Goal: Communication & Community: Answer question/provide support

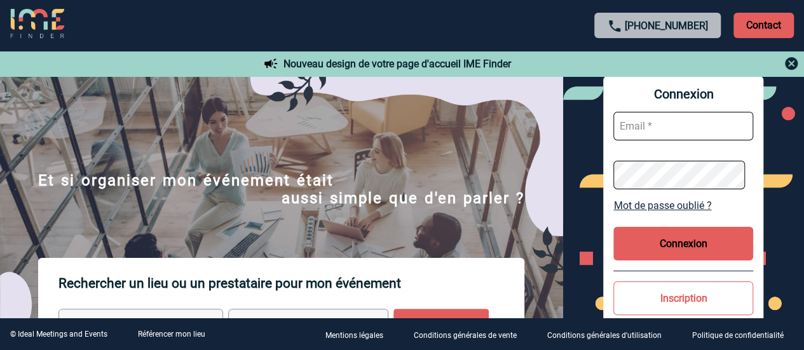
type input "delphine.person@capgemini.com"
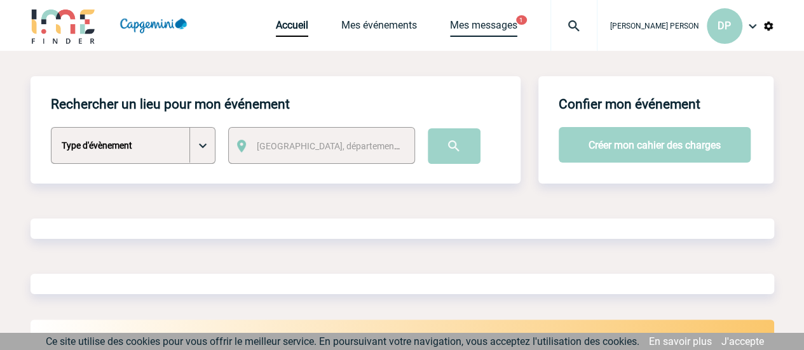
click at [518, 26] on link "Mes messages" at bounding box center [483, 28] width 67 height 18
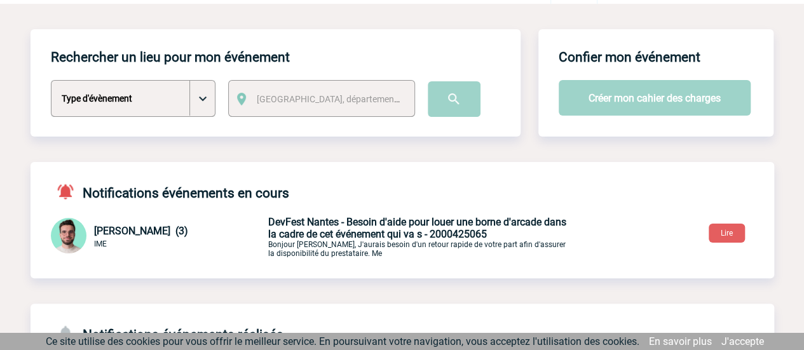
scroll to position [55, 0]
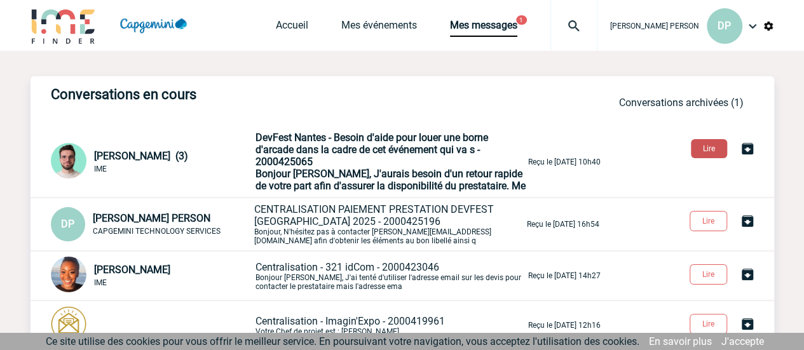
click at [714, 145] on button "Lire" at bounding box center [709, 148] width 36 height 19
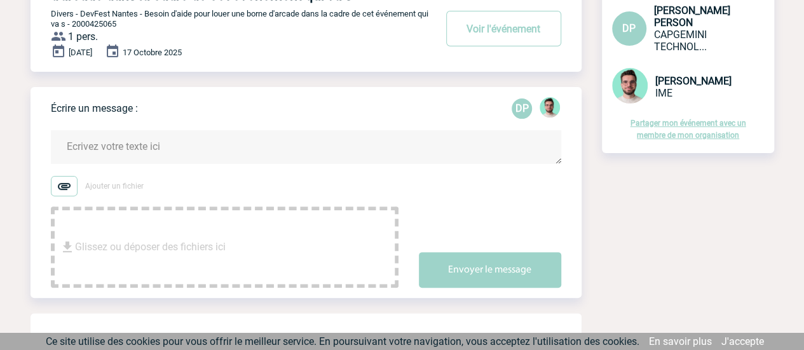
scroll to position [121, 0]
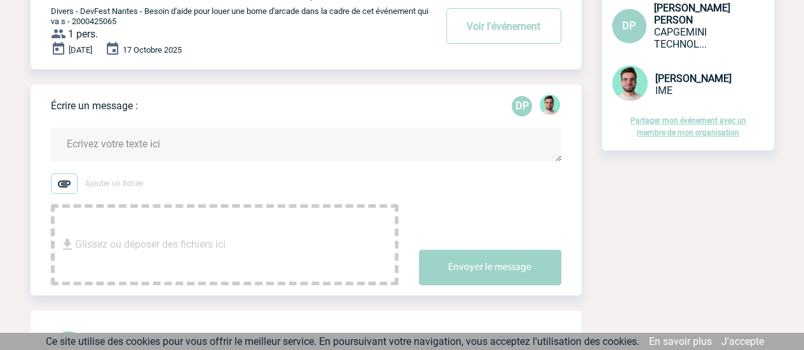
click at [158, 139] on textarea at bounding box center [306, 145] width 511 height 34
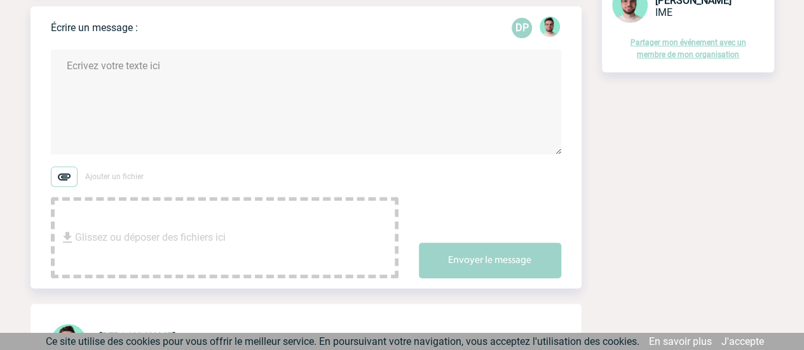
scroll to position [199, 0]
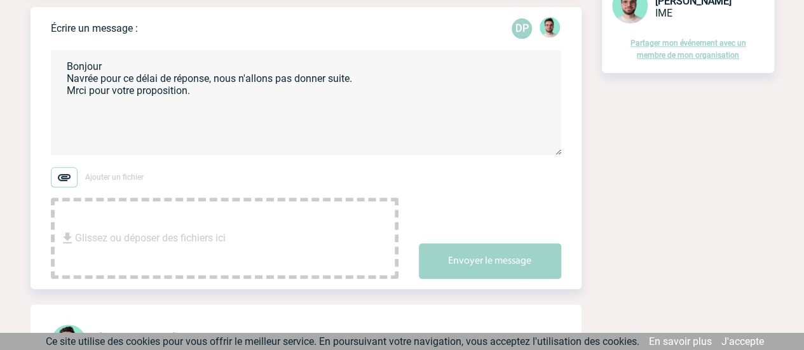
click at [73, 94] on textarea "Bonjour Navrée pour ce délai de réponse, nous n'allons pas donner suite. Mrci p…" at bounding box center [306, 102] width 511 height 105
click at [224, 92] on textarea "Bonjour Navrée pour ce délai de réponse, nous n'allons pas donner suite. Merci …" at bounding box center [306, 102] width 511 height 105
drag, startPoint x: 361, startPoint y: 80, endPoint x: 69, endPoint y: 78, distance: 291.9
click at [69, 78] on textarea "Bonjour Navrée pour ce délai de réponse, nous n'allons pas donner suite. Merci …" at bounding box center [306, 102] width 511 height 105
click at [199, 83] on textarea "Bonjour Merci pour votre proposition.Navrée pour ce délai de réponse, nous n'al…" at bounding box center [306, 102] width 511 height 105
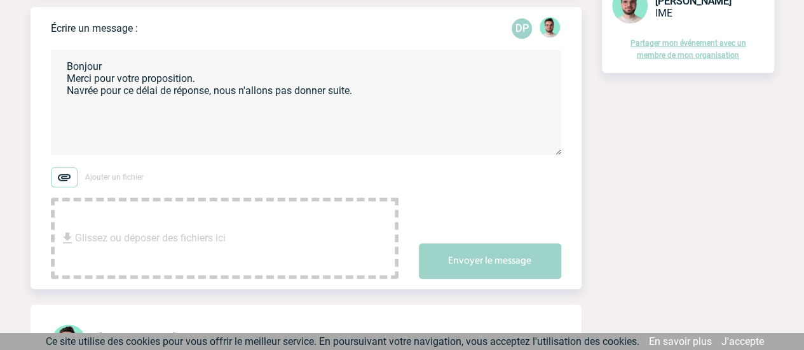
click at [389, 97] on textarea "Bonjour Merci pour votre proposition. Navrée pour ce délai de réponse, nous n'a…" at bounding box center [306, 102] width 511 height 105
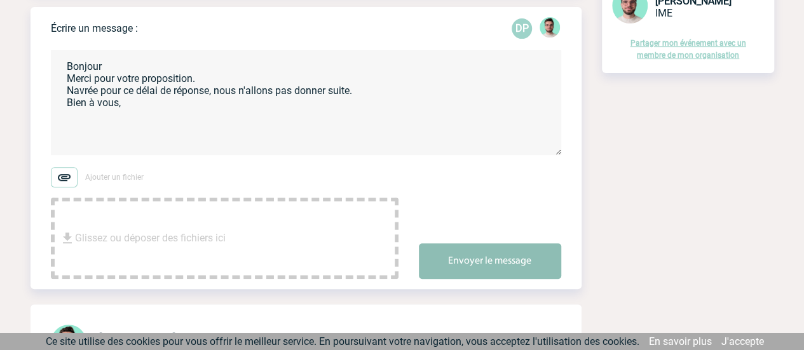
type textarea "Bonjour Merci pour votre proposition. Navrée pour ce délai de réponse, nous n'a…"
click at [489, 265] on button "Envoyer le message" at bounding box center [490, 262] width 142 height 36
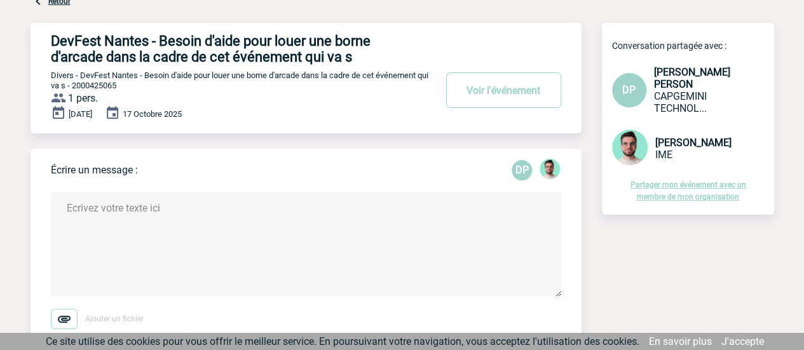
scroll to position [0, 0]
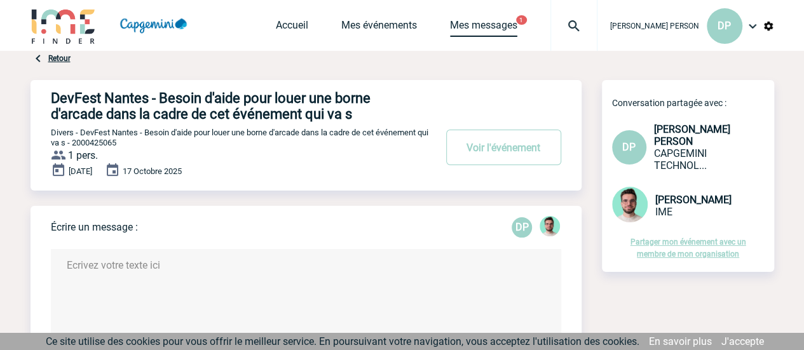
click at [518, 25] on link "Mes messages" at bounding box center [483, 28] width 67 height 18
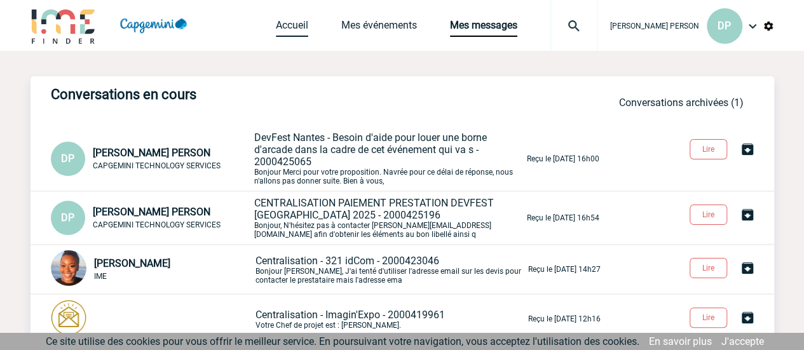
click at [308, 24] on link "Accueil" at bounding box center [292, 28] width 32 height 18
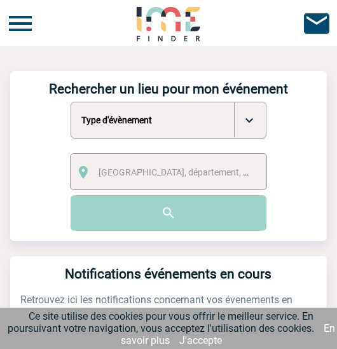
click at [251, 116] on select "Type d'évènement Séminaire avec nuitée Séminaire sans nuitée Repas de groupe Te…" at bounding box center [169, 120] width 196 height 37
select select "9"
click at [71, 102] on select "Type d'évènement Séminaire avec nuitée Séminaire sans nuitée Repas de groupe Te…" at bounding box center [169, 120] width 196 height 37
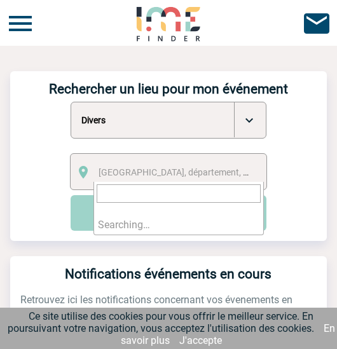
click at [141, 170] on span "Ville, département, région..." at bounding box center [187, 172] width 177 height 10
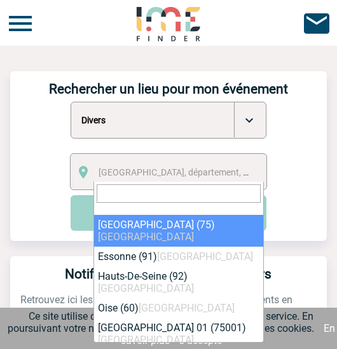
click at [38, 189] on form "Type d'évènement Séminaire avec nuitée Séminaire sans nuitée Repas de groupe Te…" at bounding box center [168, 166] width 317 height 129
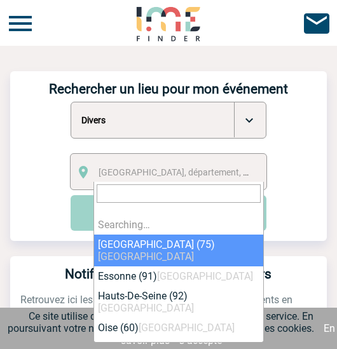
click at [164, 170] on span "Ville, département, région..." at bounding box center [187, 172] width 177 height 10
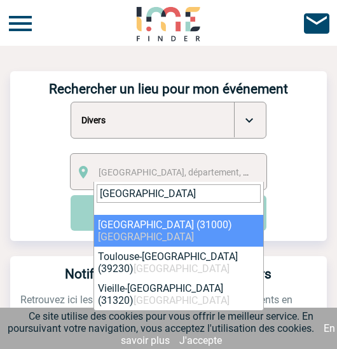
type input "toulouse"
select select "31088"
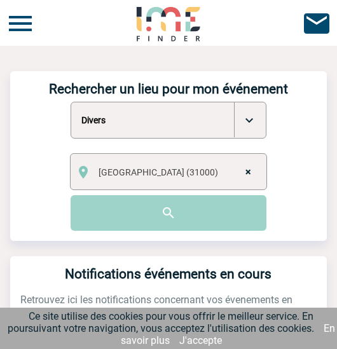
click at [140, 223] on input "image" at bounding box center [169, 213] width 196 height 36
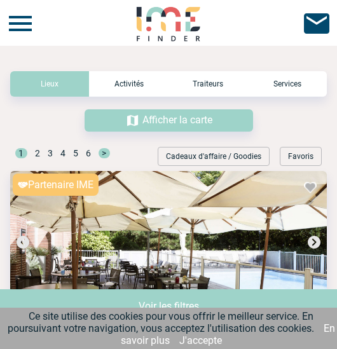
click at [320, 23] on img at bounding box center [316, 23] width 31 height 31
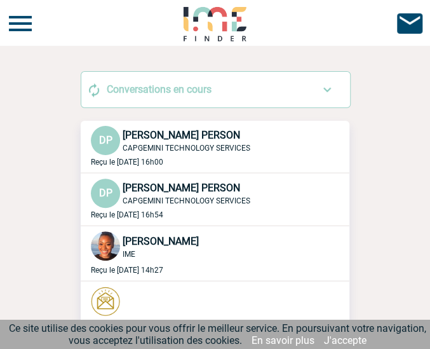
click at [91, 288] on img at bounding box center [105, 301] width 29 height 29
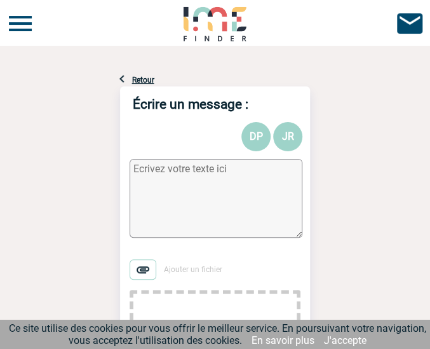
click at [186, 175] on textarea at bounding box center [216, 198] width 173 height 79
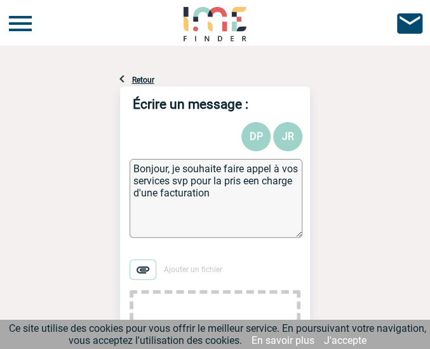
click at [246, 185] on textarea "Bonjour, je souhaite faire appel à vos services svp pour la pris een charge d'u…" at bounding box center [216, 198] width 173 height 79
click at [238, 195] on textarea "Bonjour, je souhaite faire appel à vos services svp pour la prise en charge d'u…" at bounding box center [216, 198] width 173 height 79
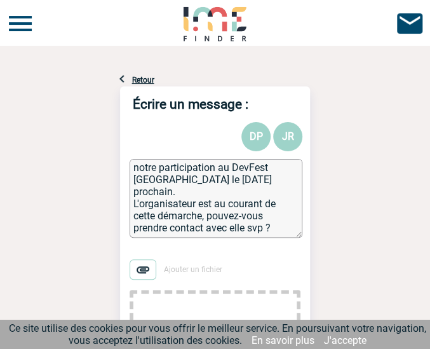
scroll to position [61, 0]
paste textarea "[PERSON_NAME] Chargée de projets | [PHONE_NUMBER]"
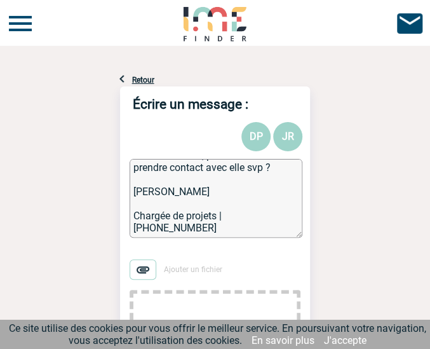
scroll to position [113, 0]
click at [182, 195] on textarea "Bonjour, je souhaite faire appel à vos services svp pour la prise en charge d'u…" at bounding box center [216, 198] width 173 height 79
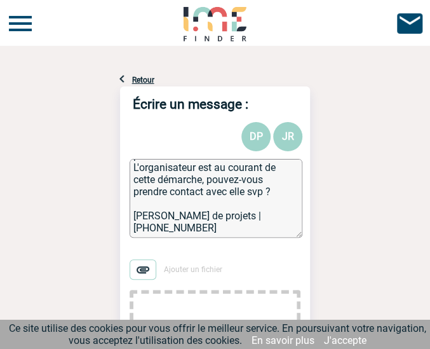
scroll to position [100, 0]
click at [224, 199] on textarea "Bonjour, je souhaite faire appel à vos services svp pour la prise en charge d'u…" at bounding box center [216, 198] width 173 height 79
click at [219, 228] on textarea "Bonjour, je souhaite faire appel à vos services svp pour la prise en charge d'u…" at bounding box center [216, 198] width 173 height 79
paste textarea "[EMAIL_ADDRESS][DOMAIN_NAME]"
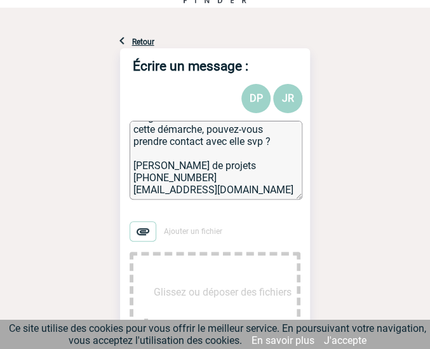
scroll to position [39, 0]
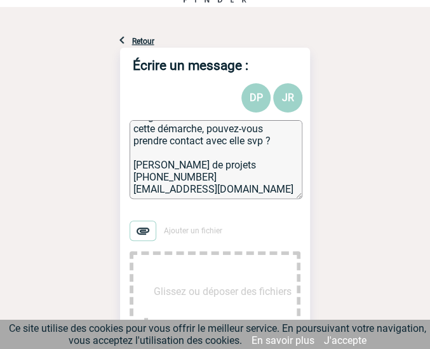
click at [283, 132] on textarea "Bonjour, je souhaite faire appel à vos services svp pour la prise en charge d'u…" at bounding box center [216, 159] width 173 height 79
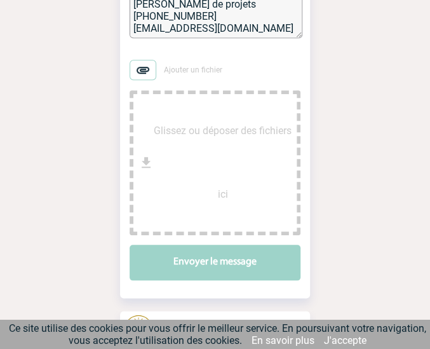
scroll to position [200, 0]
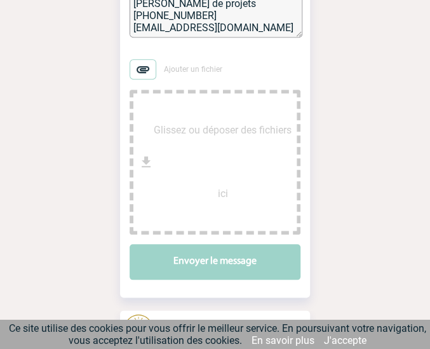
type textarea "Bonjour, je souhaite faire appel à vos services svp pour la prise en charge d'u…"
click at [244, 53] on div "Ajouter un fichier Glissez ou déposer des fichiers ici Envoyer le message" at bounding box center [215, 169] width 190 height 238
click at [238, 264] on button "Envoyer le message" at bounding box center [215, 262] width 171 height 36
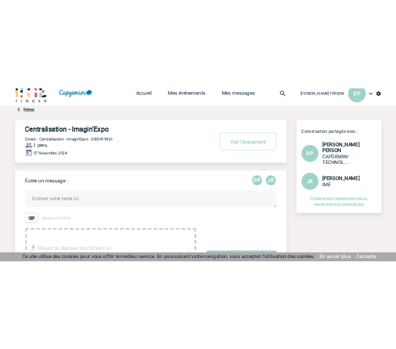
scroll to position [14, 0]
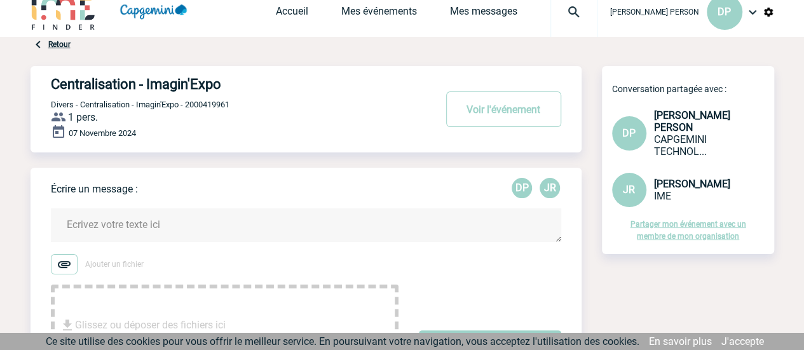
click at [215, 221] on textarea at bounding box center [306, 226] width 511 height 34
paste textarea "Bonjour, je souhaite faire appel à vos services svp pour la prise en charge d'u…"
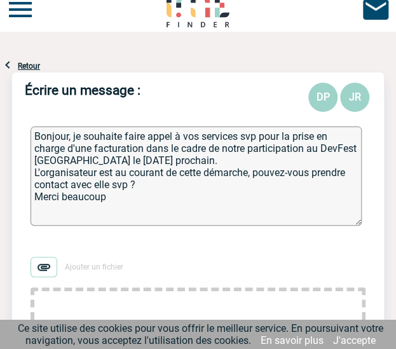
drag, startPoint x: 210, startPoint y: 149, endPoint x: 221, endPoint y: 162, distance: 17.2
click at [221, 162] on textarea "Bonjour, je souhaite faire appel à vos services svp pour la prise en charge d'u…" at bounding box center [196, 176] width 331 height 99
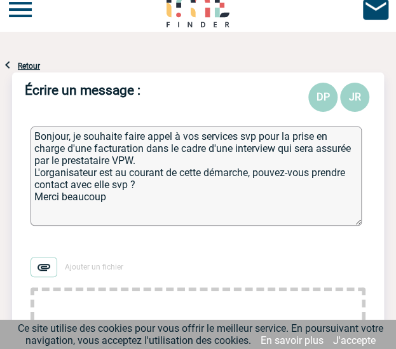
drag, startPoint x: 95, startPoint y: 174, endPoint x: 40, endPoint y: 171, distance: 55.4
click at [40, 171] on textarea "Bonjour, je souhaite faire appel à vos services svp pour la prise en charge d'u…" at bounding box center [196, 176] width 331 height 99
click at [165, 159] on textarea "Bonjour, je souhaite faire appel à vos services svp pour la prise en charge d'u…" at bounding box center [196, 176] width 331 height 99
drag, startPoint x: 146, startPoint y: 148, endPoint x: 217, endPoint y: 146, distance: 70.6
click at [217, 146] on textarea "Bonjour, je souhaite faire appel à vos services svp pour la prise en charge d'u…" at bounding box center [196, 176] width 331 height 99
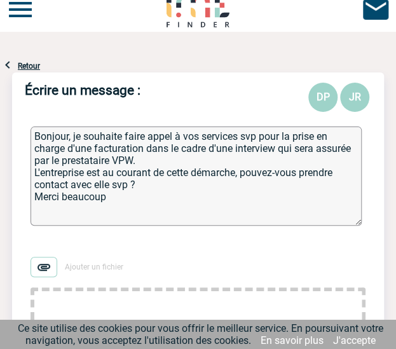
click at [86, 150] on textarea "Bonjour, je souhaite faire appel à vos services svp pour la prise en charge d'u…" at bounding box center [196, 176] width 331 height 99
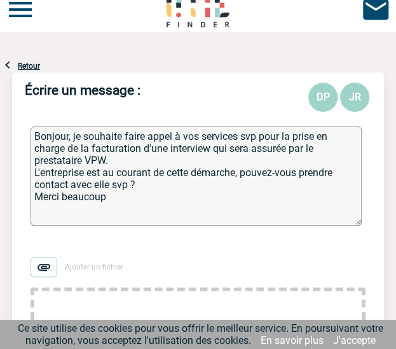
click at [140, 167] on textarea "Bonjour, je souhaite faire appel à vos services svp pour la prise en charge de …" at bounding box center [196, 176] width 331 height 99
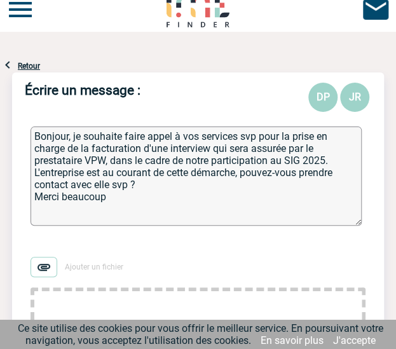
click at [131, 182] on textarea "Bonjour, je souhaite faire appel à vos services svp pour la prise en charge de …" at bounding box center [196, 176] width 331 height 99
paste textarea "[PERSON_NAME] [PERSON_NAME][EMAIL_ADDRESS][DOMAIN_NAME] VPW - [STREET_ADDRESS] …"
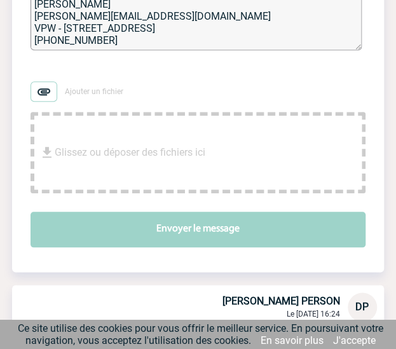
scroll to position [191, 0]
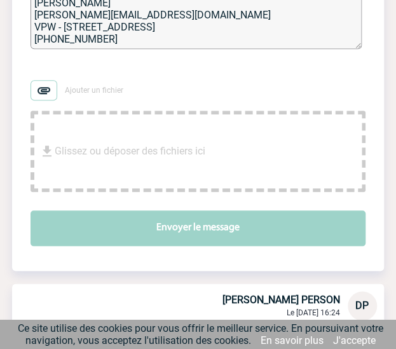
type textarea "Bonjour, je souhaite faire appel à vos services svp pour la prise en charge de …"
click at [247, 217] on button "Envoyer le message" at bounding box center [198, 228] width 335 height 36
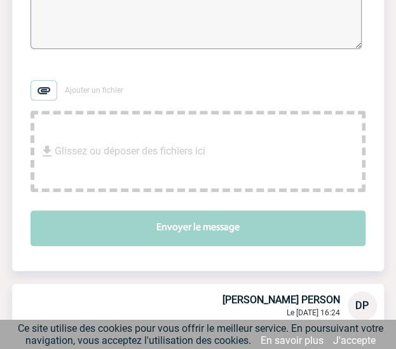
scroll to position [259, 0]
